Goal: Task Accomplishment & Management: Complete application form

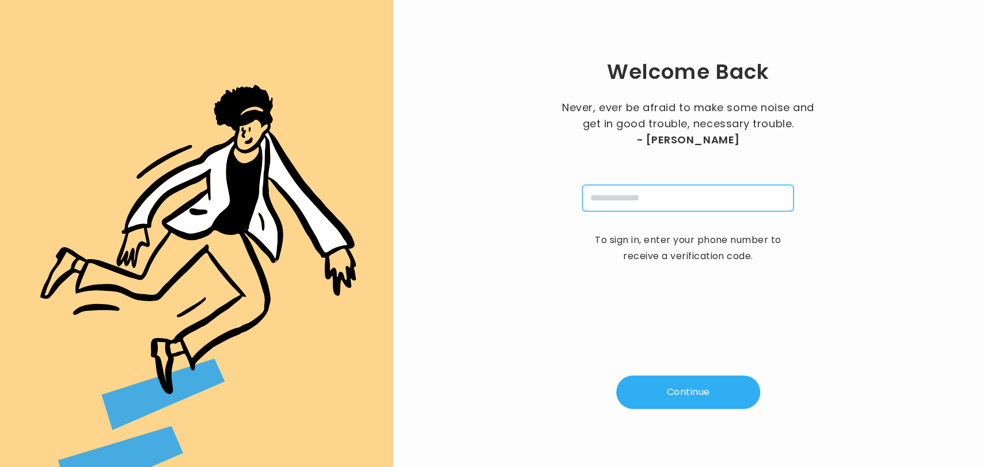
click at [605, 191] on input "tel" at bounding box center [687, 198] width 211 height 26
type input "**********"
click at [682, 398] on button "Continue" at bounding box center [688, 391] width 144 height 33
type input "*"
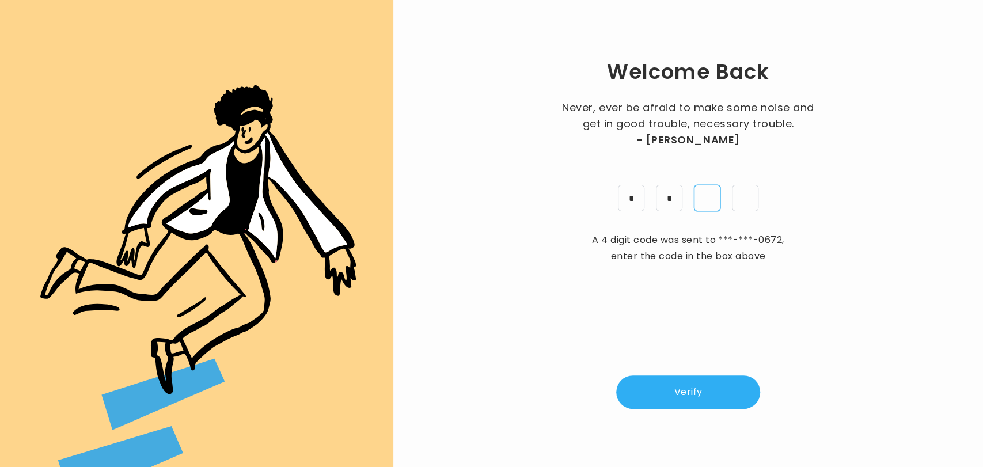
type input "*"
click at [682, 398] on button "Verify" at bounding box center [688, 391] width 144 height 33
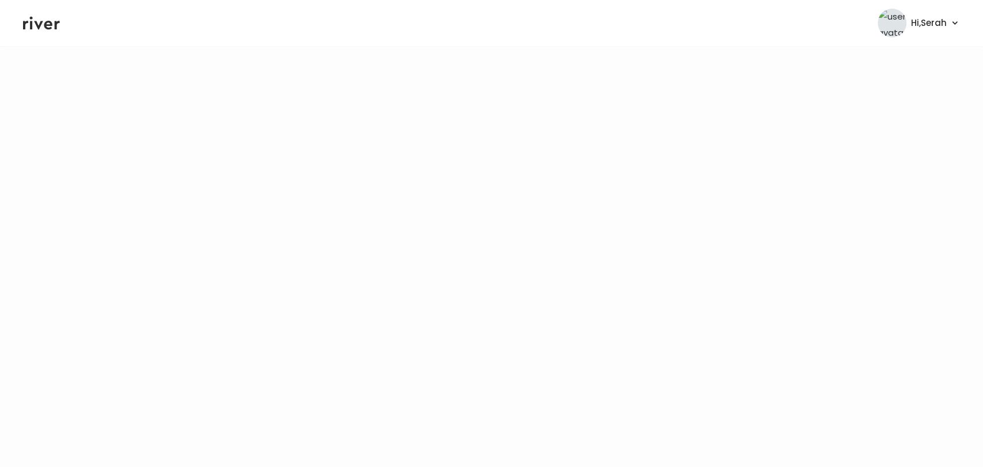
click at [45, 28] on icon at bounding box center [41, 23] width 37 height 13
